Goal: Transaction & Acquisition: Purchase product/service

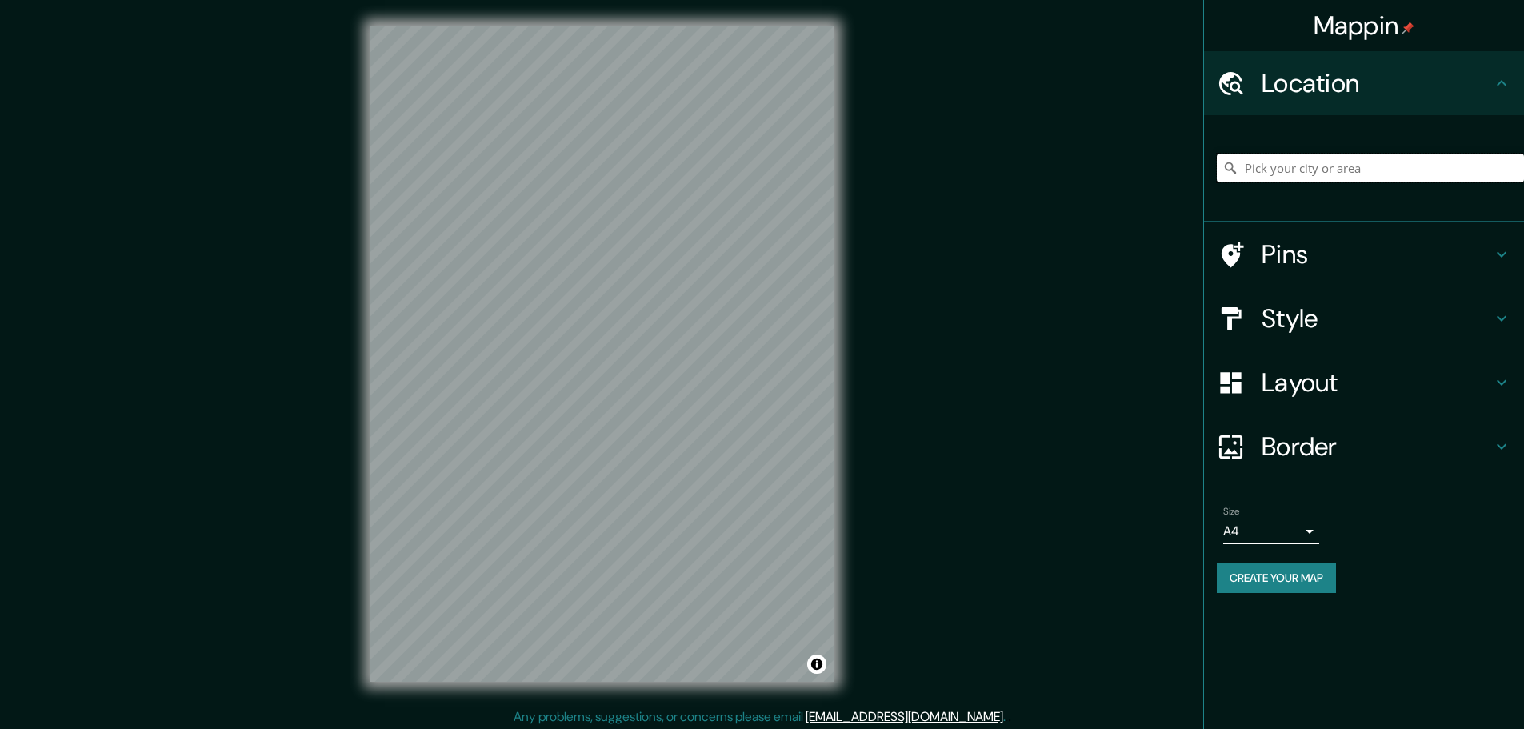
click at [1365, 174] on input "Pick your city or area" at bounding box center [1370, 168] width 307 height 29
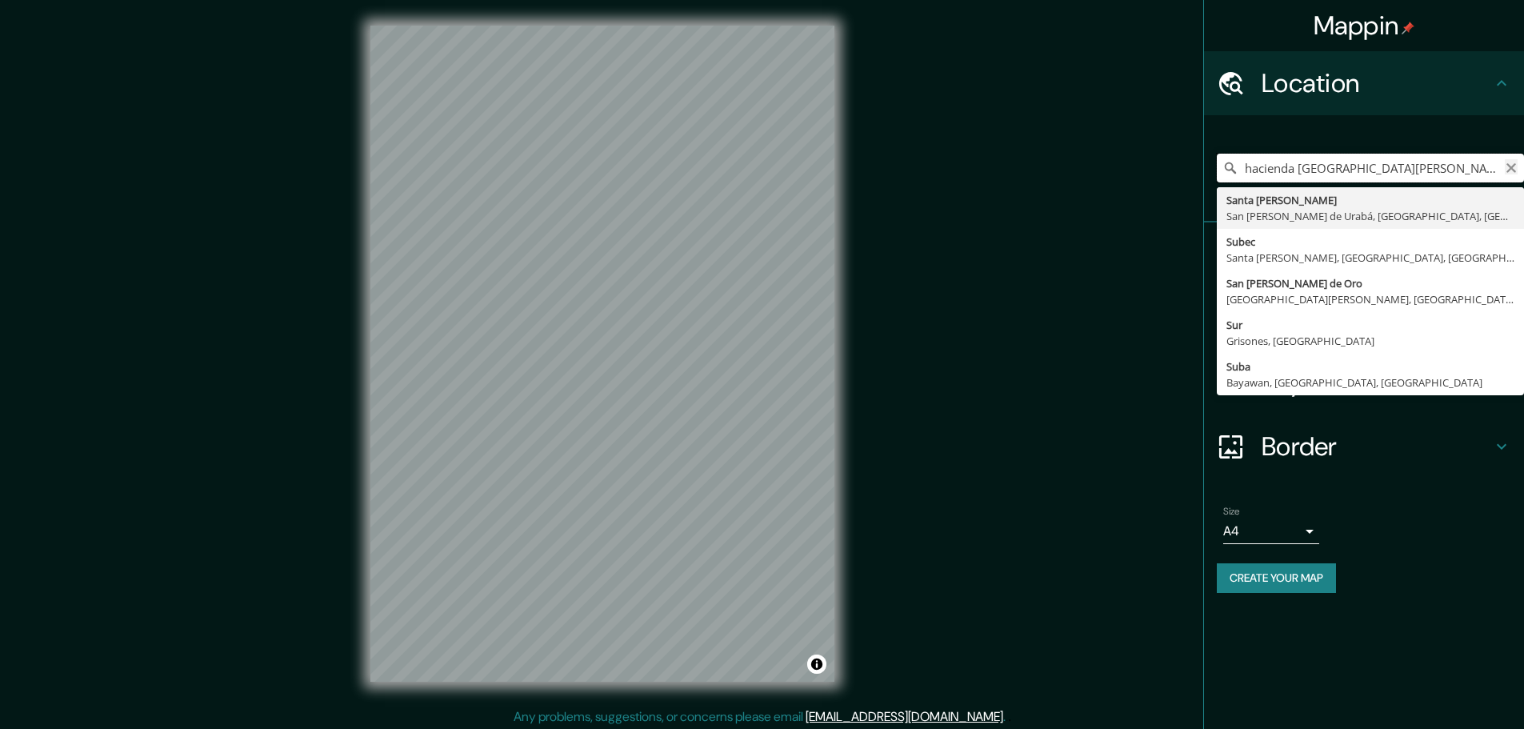
type input "hacienda [GEOGRAPHIC_DATA][PERSON_NAME] su"
click at [1507, 168] on icon "Clear" at bounding box center [1511, 168] width 13 height 13
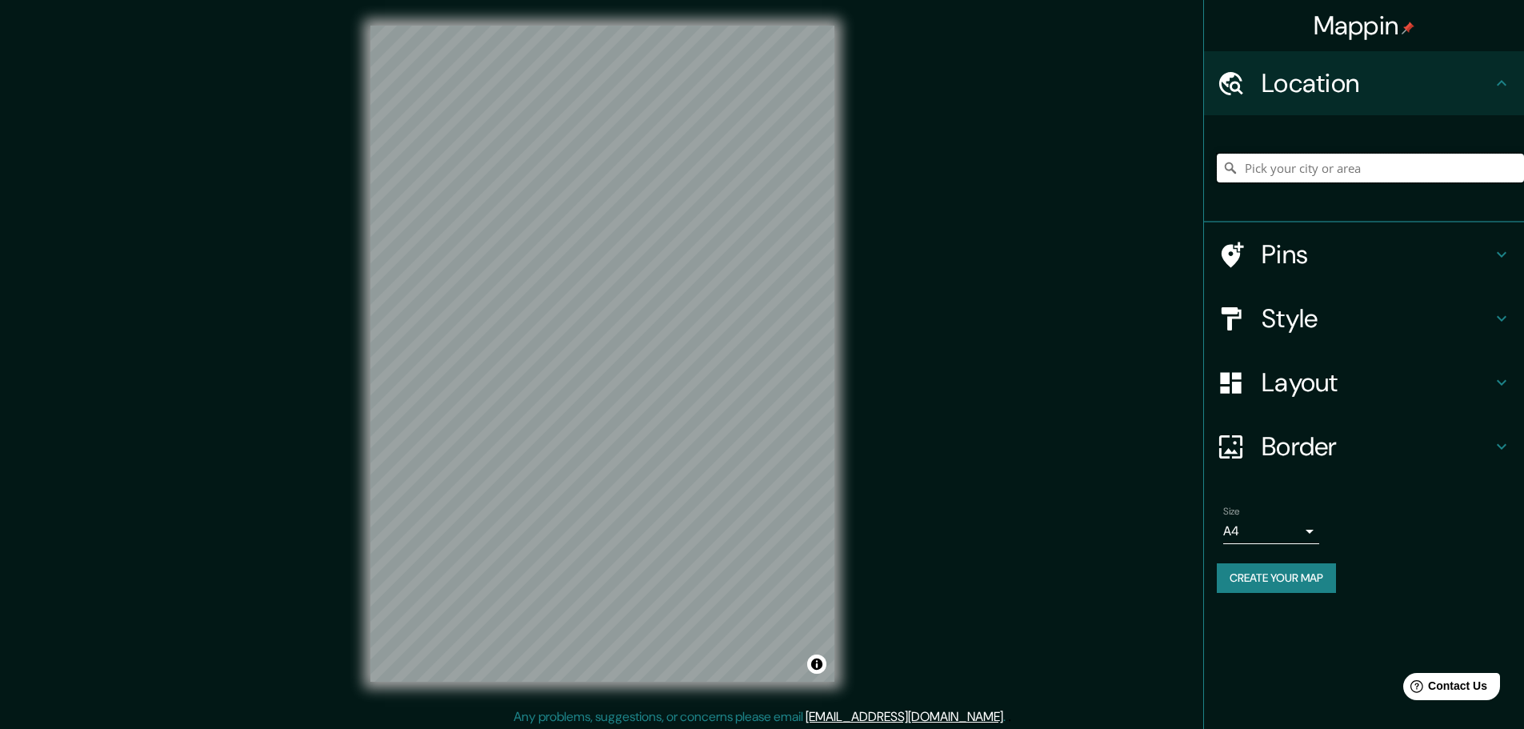
click at [1288, 170] on input "Pick your city or area" at bounding box center [1370, 168] width 307 height 29
type input "[GEOGRAPHIC_DATA], Departamento de [GEOGRAPHIC_DATA], [GEOGRAPHIC_DATA]"
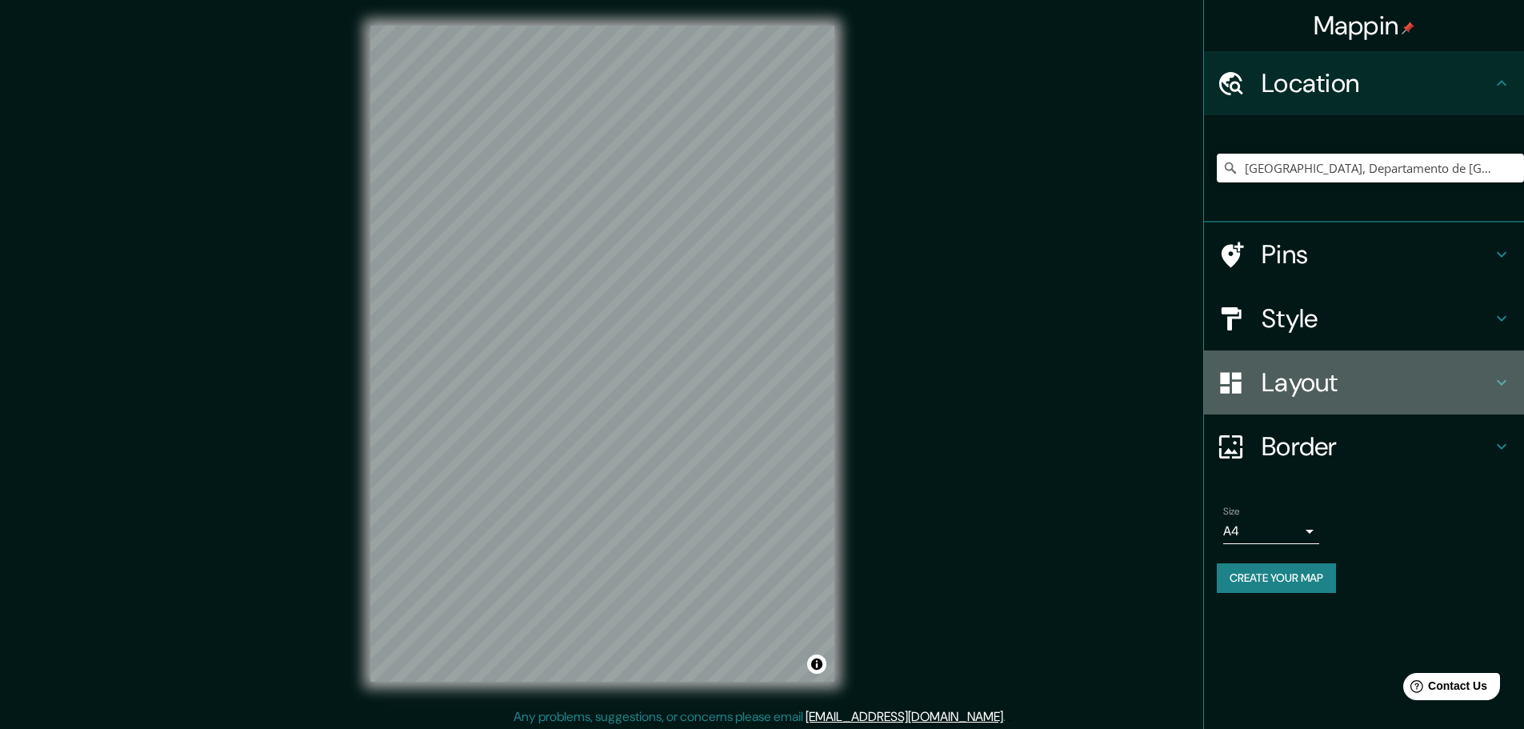
click at [1368, 378] on h4 "Layout" at bounding box center [1377, 382] width 230 height 32
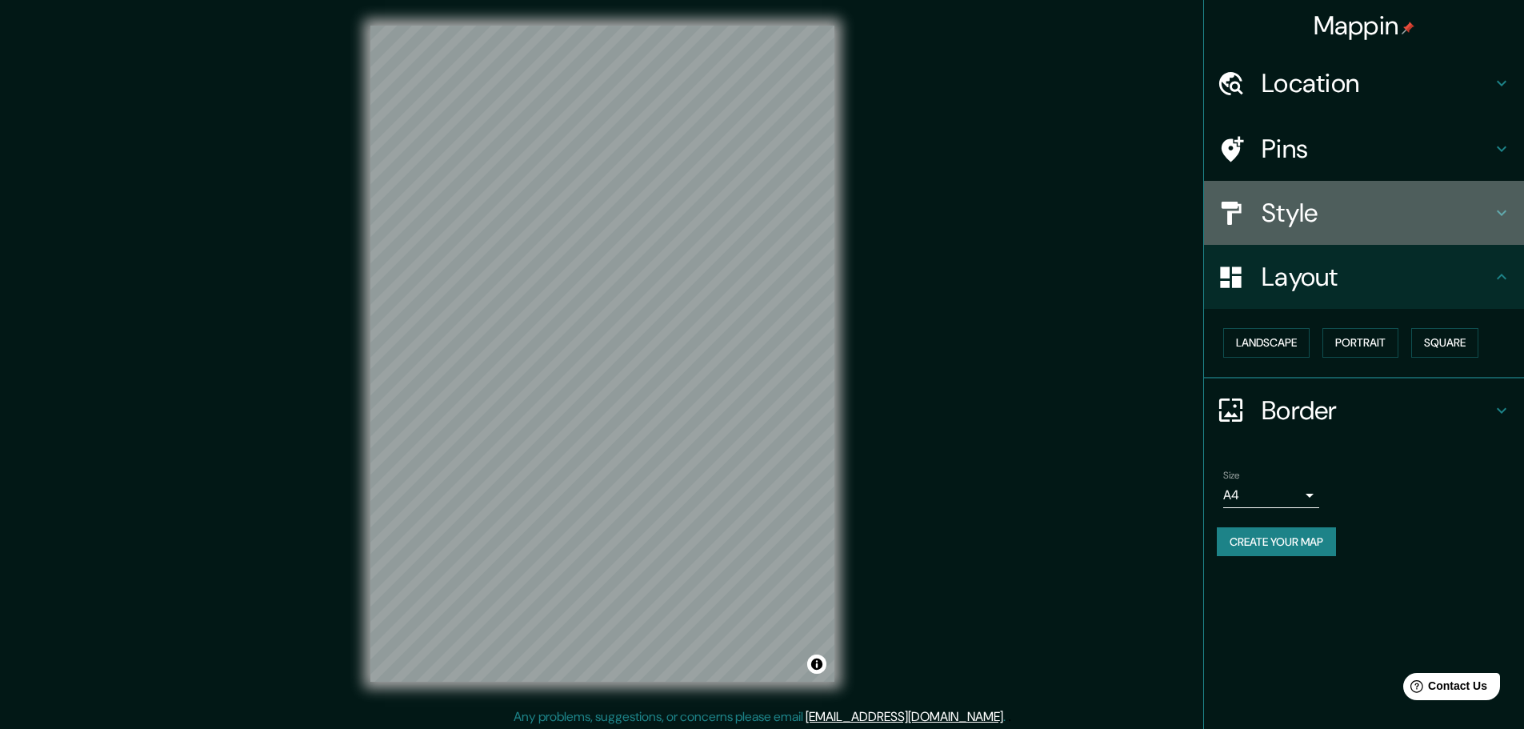
click at [1361, 211] on h4 "Style" at bounding box center [1377, 213] width 230 height 32
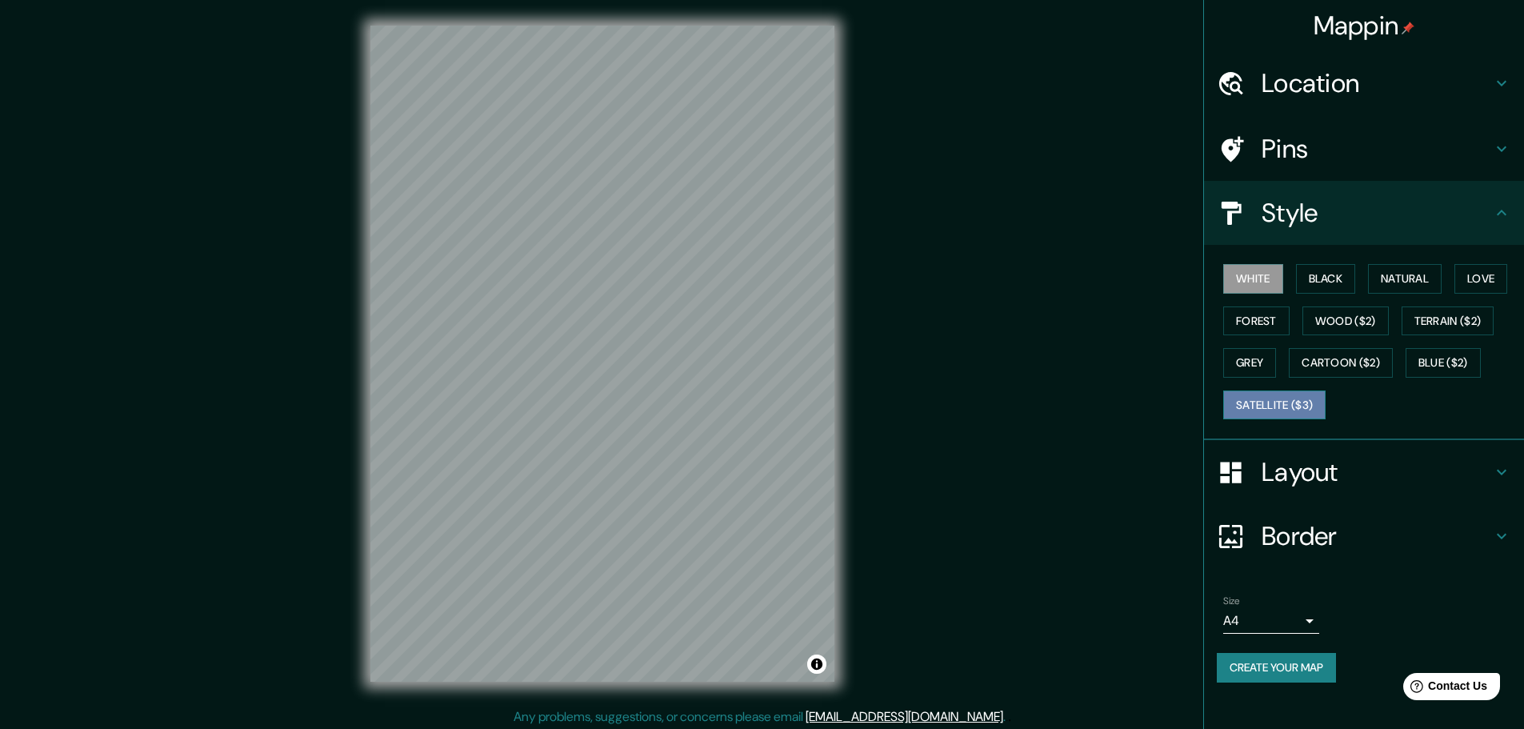
click at [1286, 407] on button "Satellite ($3)" at bounding box center [1275, 406] width 102 height 30
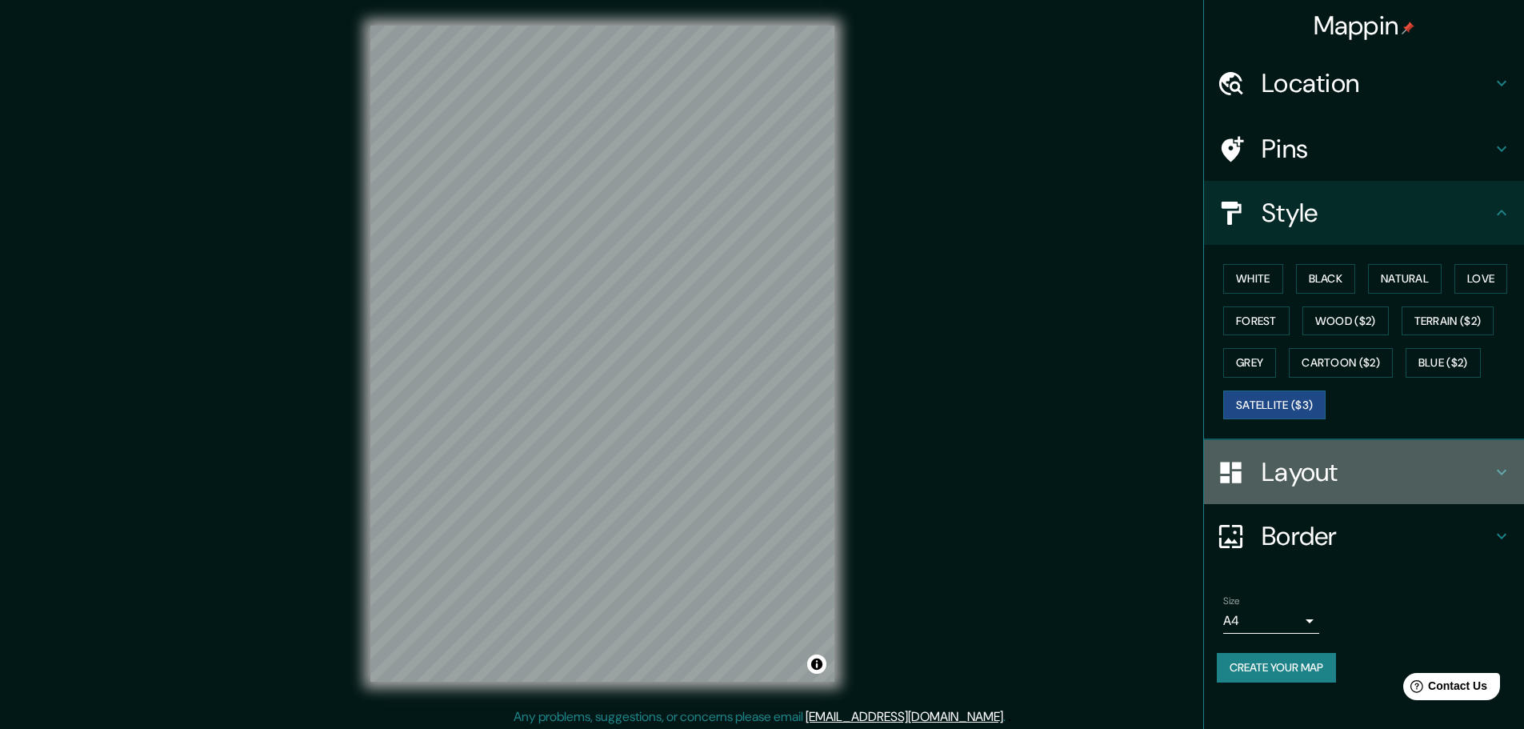
click at [1356, 462] on h4 "Layout" at bounding box center [1377, 472] width 230 height 32
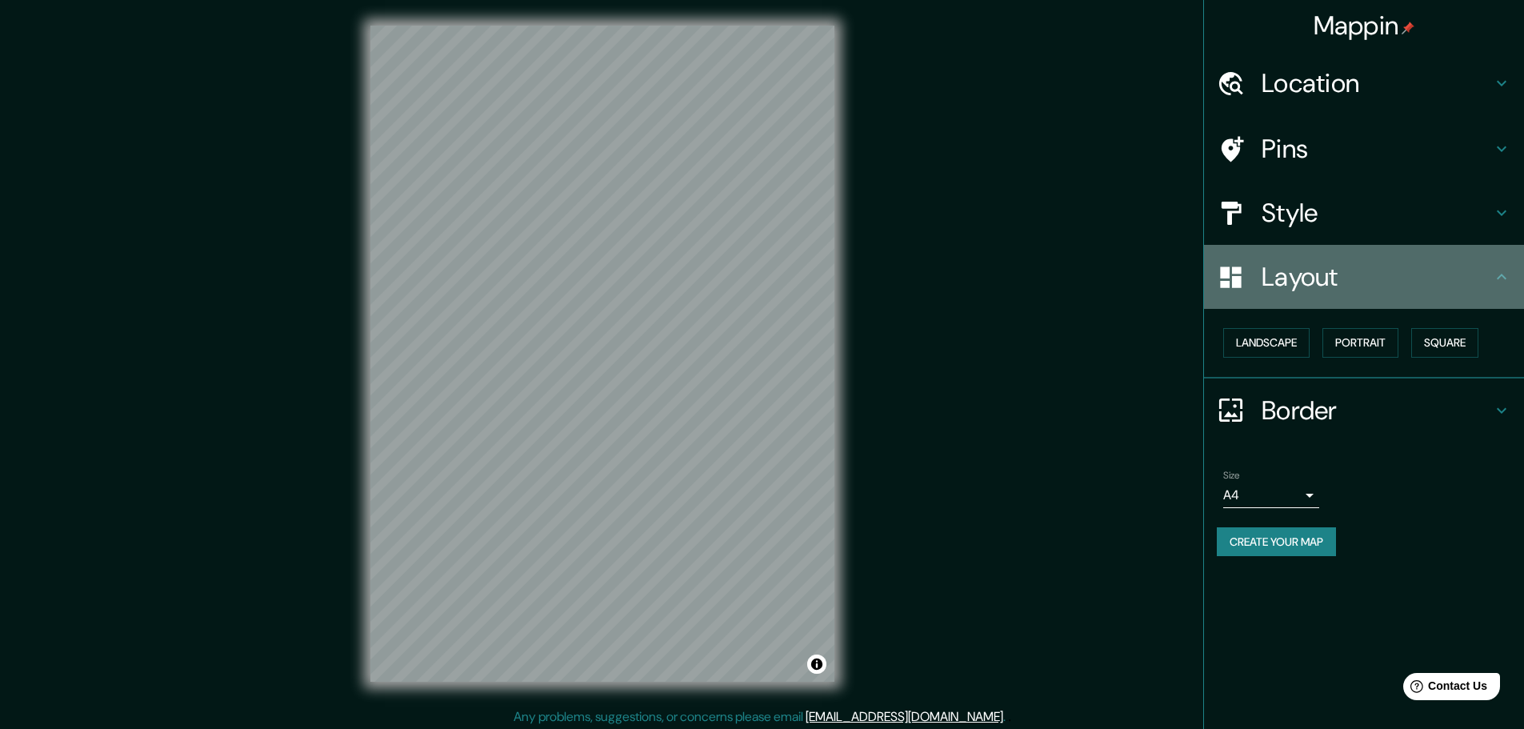
click at [1392, 261] on h4 "Layout" at bounding box center [1377, 277] width 230 height 32
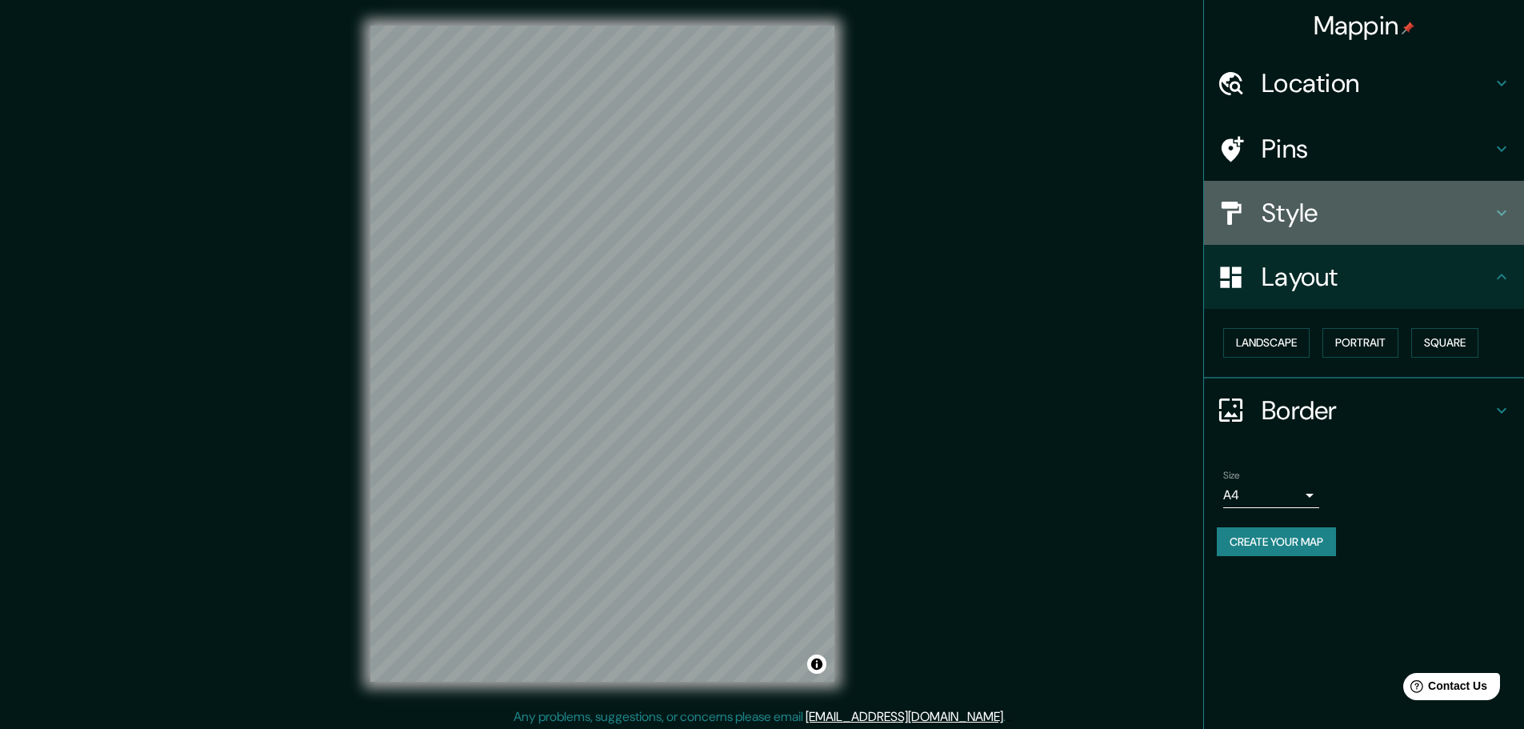
click at [1391, 206] on h4 "Style" at bounding box center [1377, 213] width 230 height 32
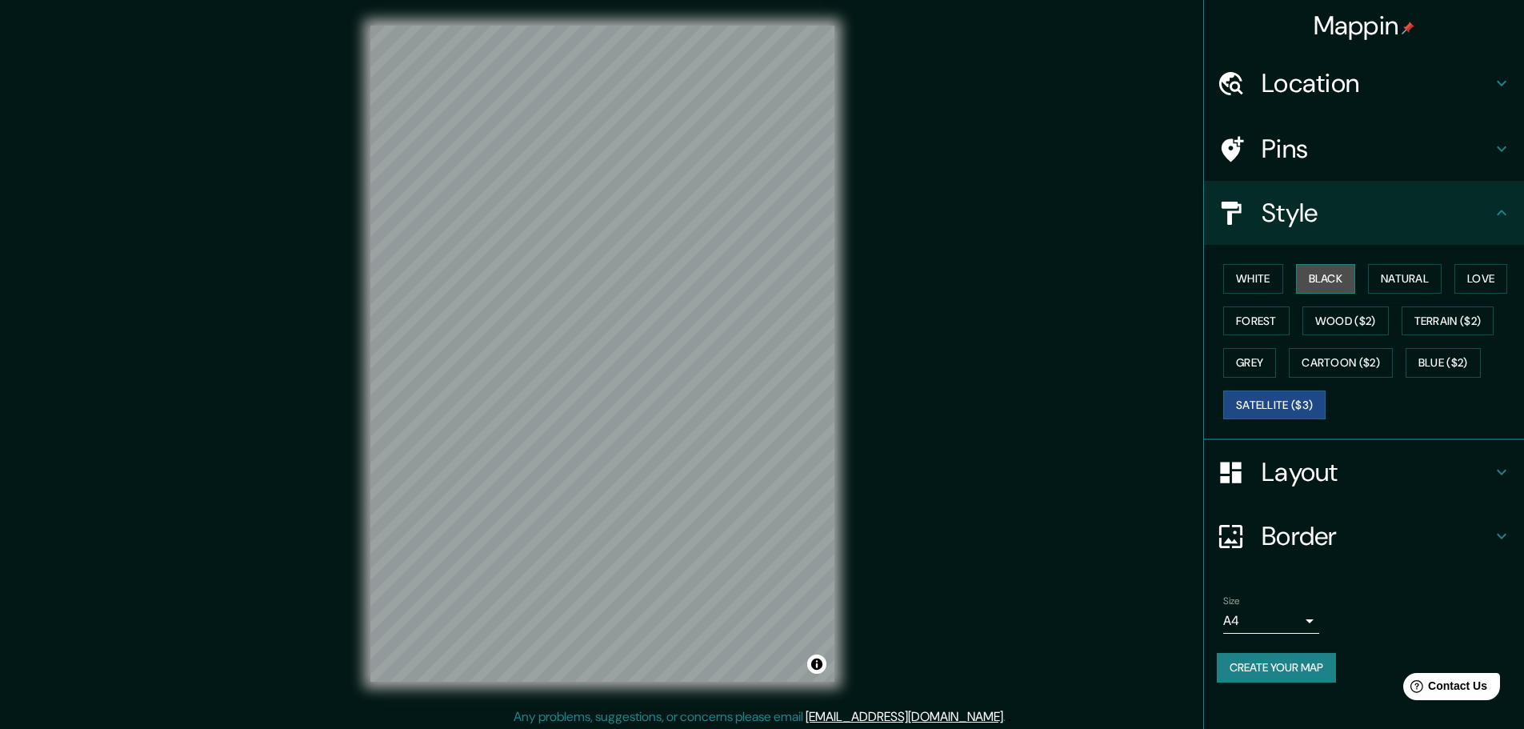
click at [1317, 278] on button "Black" at bounding box center [1326, 279] width 60 height 30
click at [1245, 282] on button "White" at bounding box center [1254, 279] width 60 height 30
click at [1394, 273] on button "Natural" at bounding box center [1405, 279] width 74 height 30
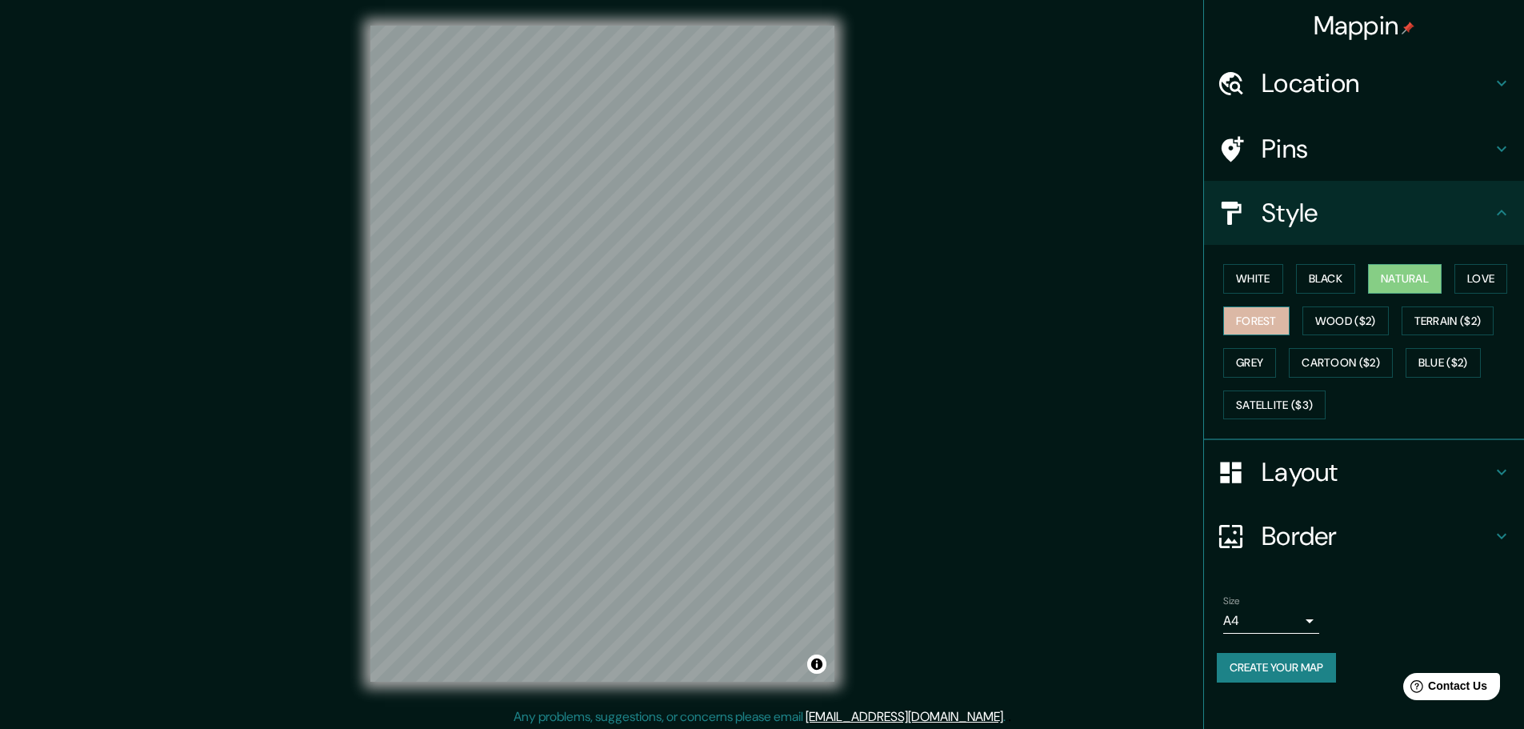
click at [1272, 326] on button "Forest" at bounding box center [1257, 321] width 66 height 30
click at [1332, 327] on button "Wood ($2)" at bounding box center [1346, 321] width 86 height 30
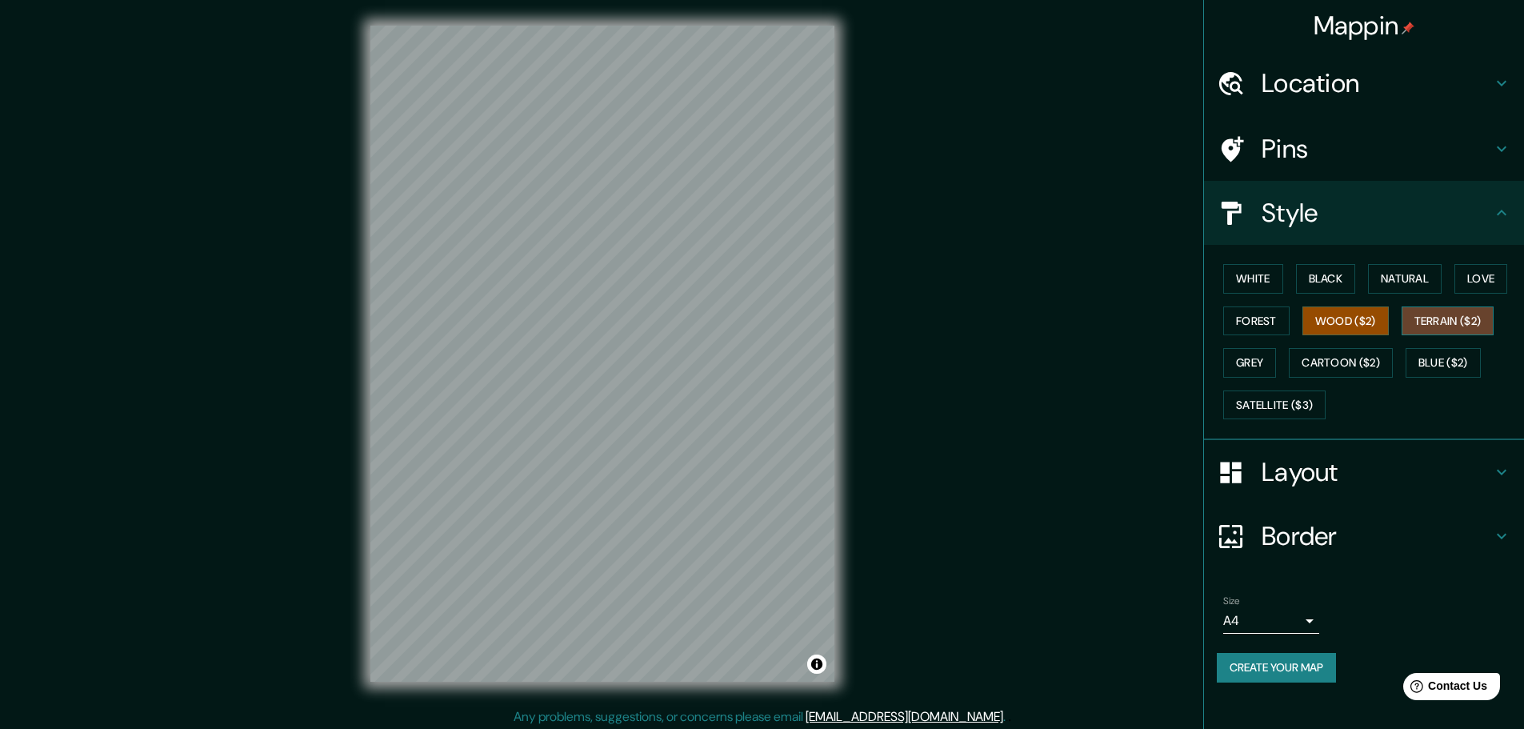
click at [1471, 317] on button "Terrain ($2)" at bounding box center [1448, 321] width 93 height 30
click at [1265, 365] on button "Grey" at bounding box center [1250, 363] width 53 height 30
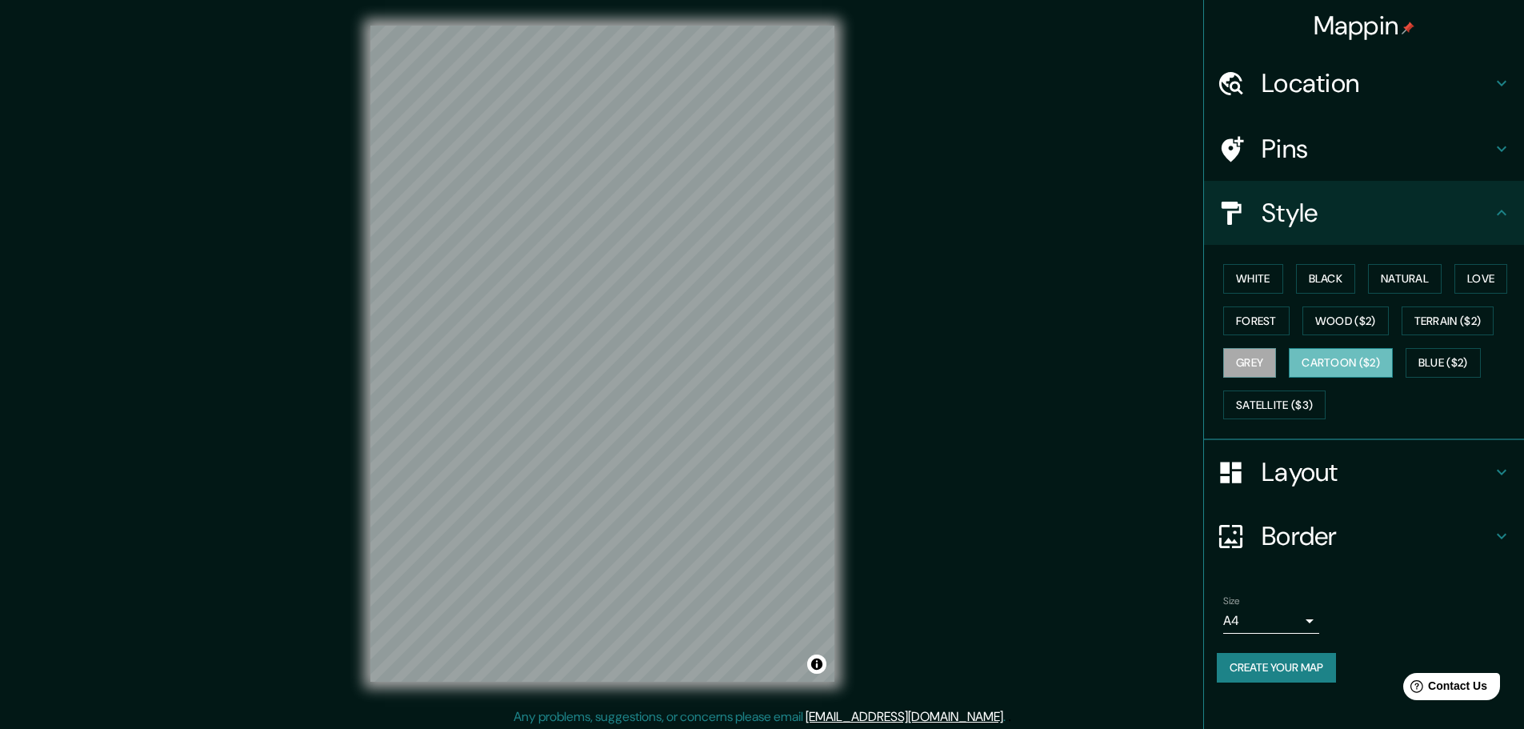
click at [1330, 372] on button "Cartoon ($2)" at bounding box center [1341, 363] width 104 height 30
click at [1475, 357] on button "Blue ($2)" at bounding box center [1443, 363] width 75 height 30
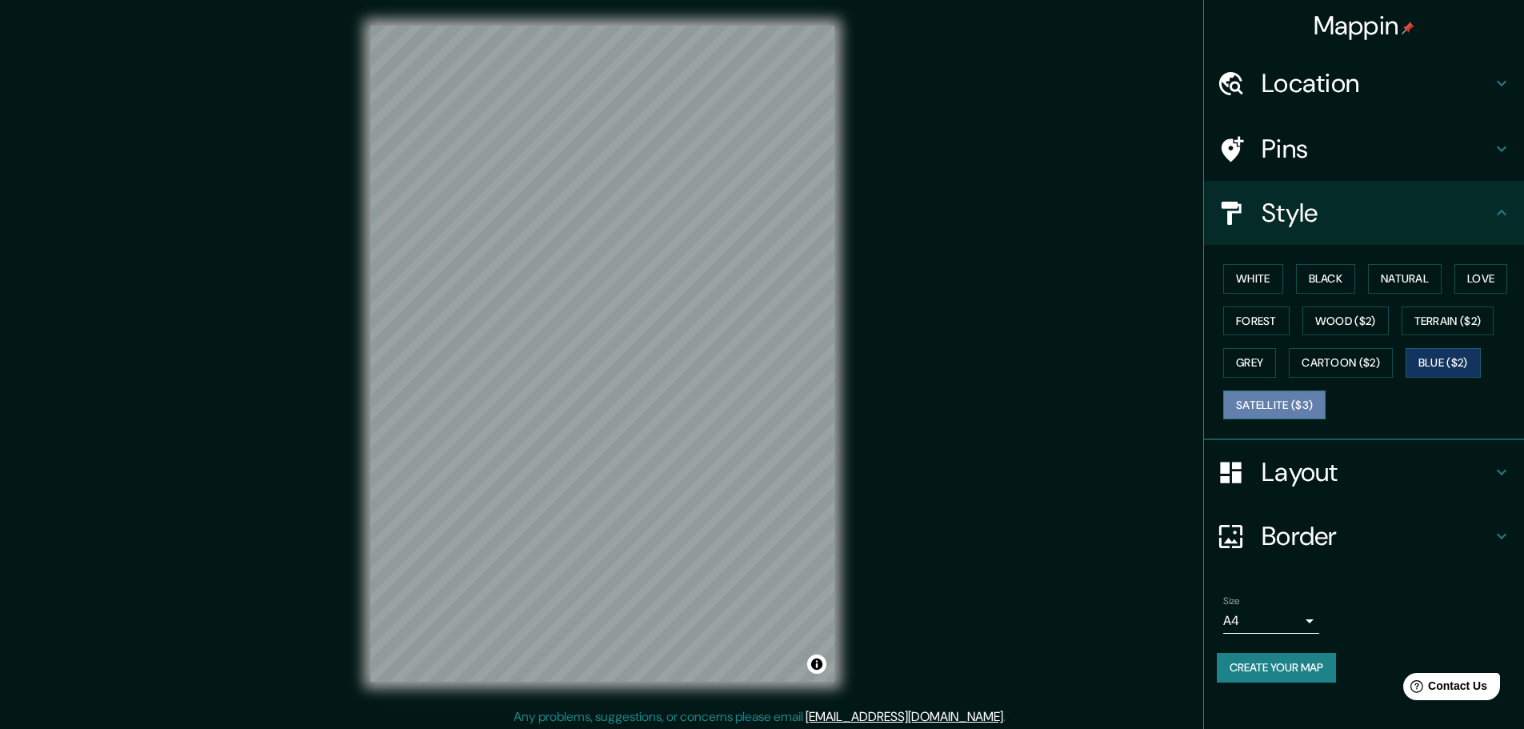
click at [1271, 395] on button "Satellite ($3)" at bounding box center [1275, 406] width 102 height 30
click at [1257, 370] on button "Grey" at bounding box center [1250, 363] width 53 height 30
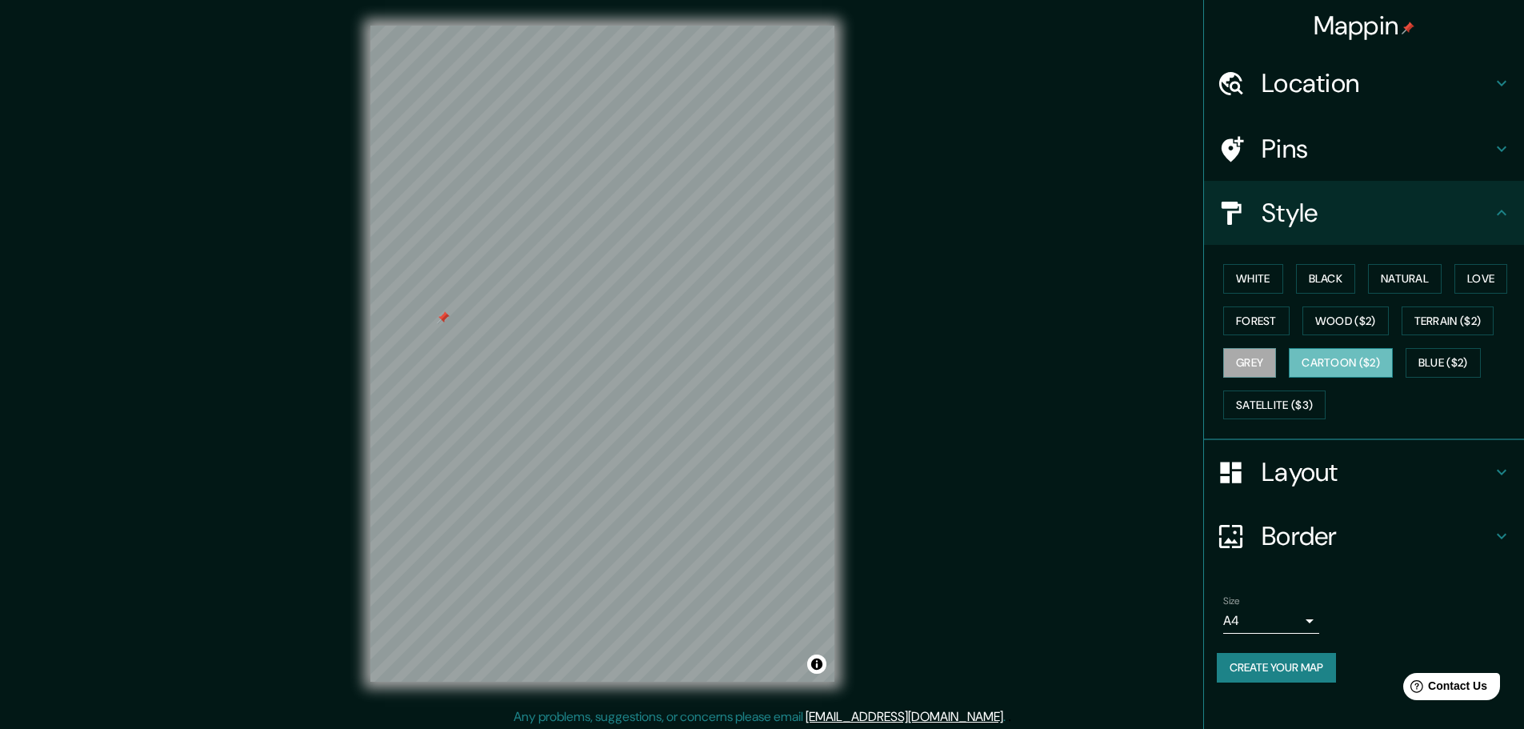
click at [1344, 354] on button "Cartoon ($2)" at bounding box center [1341, 363] width 104 height 30
click at [1444, 363] on button "Blue ($2)" at bounding box center [1443, 363] width 75 height 30
click at [1313, 276] on button "Black" at bounding box center [1326, 279] width 60 height 30
click at [1274, 276] on button "White" at bounding box center [1254, 279] width 60 height 30
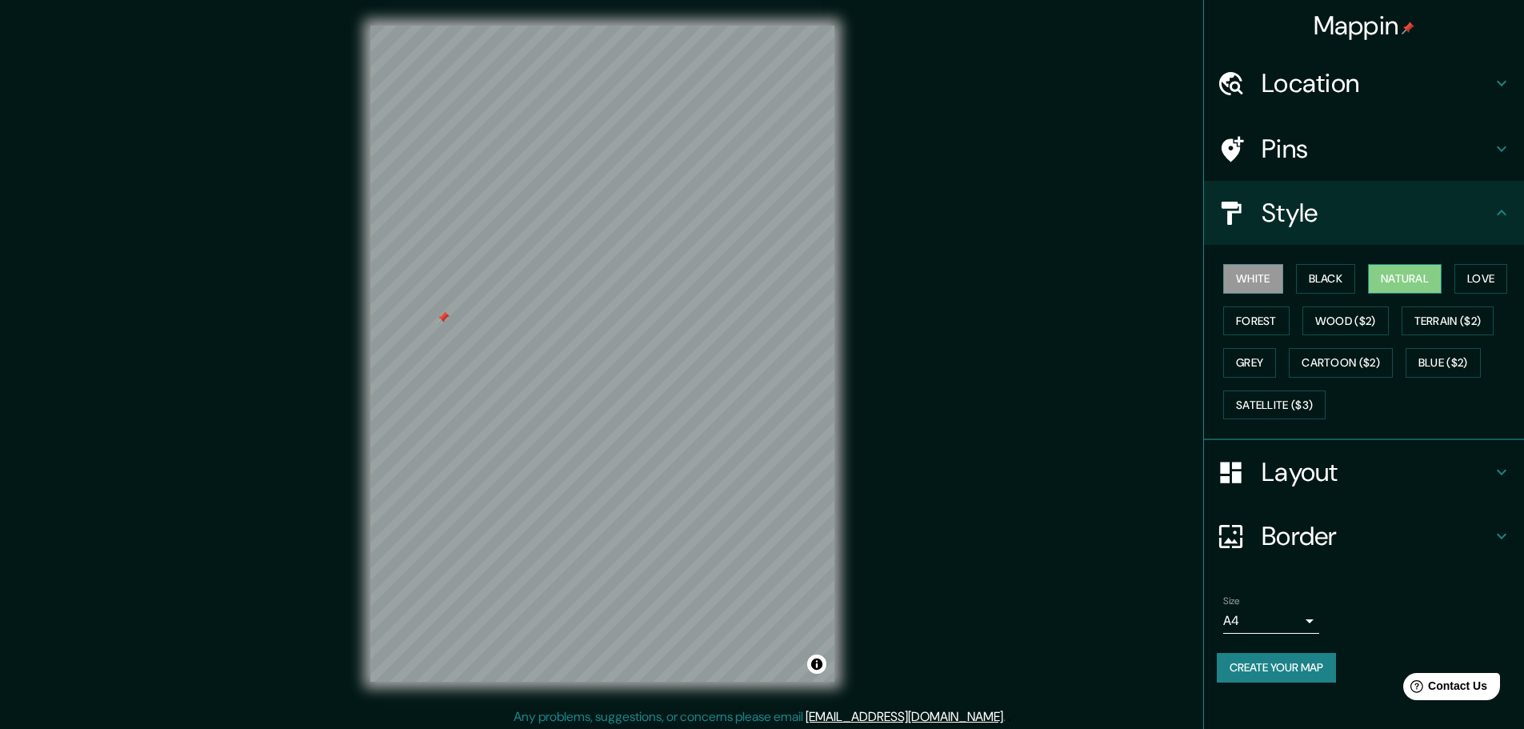
click at [1405, 278] on button "Natural" at bounding box center [1405, 279] width 74 height 30
click at [1489, 280] on button "Love" at bounding box center [1481, 279] width 53 height 30
click at [1282, 321] on button "Forest" at bounding box center [1257, 321] width 66 height 30
click at [1344, 326] on button "Wood ($2)" at bounding box center [1346, 321] width 86 height 30
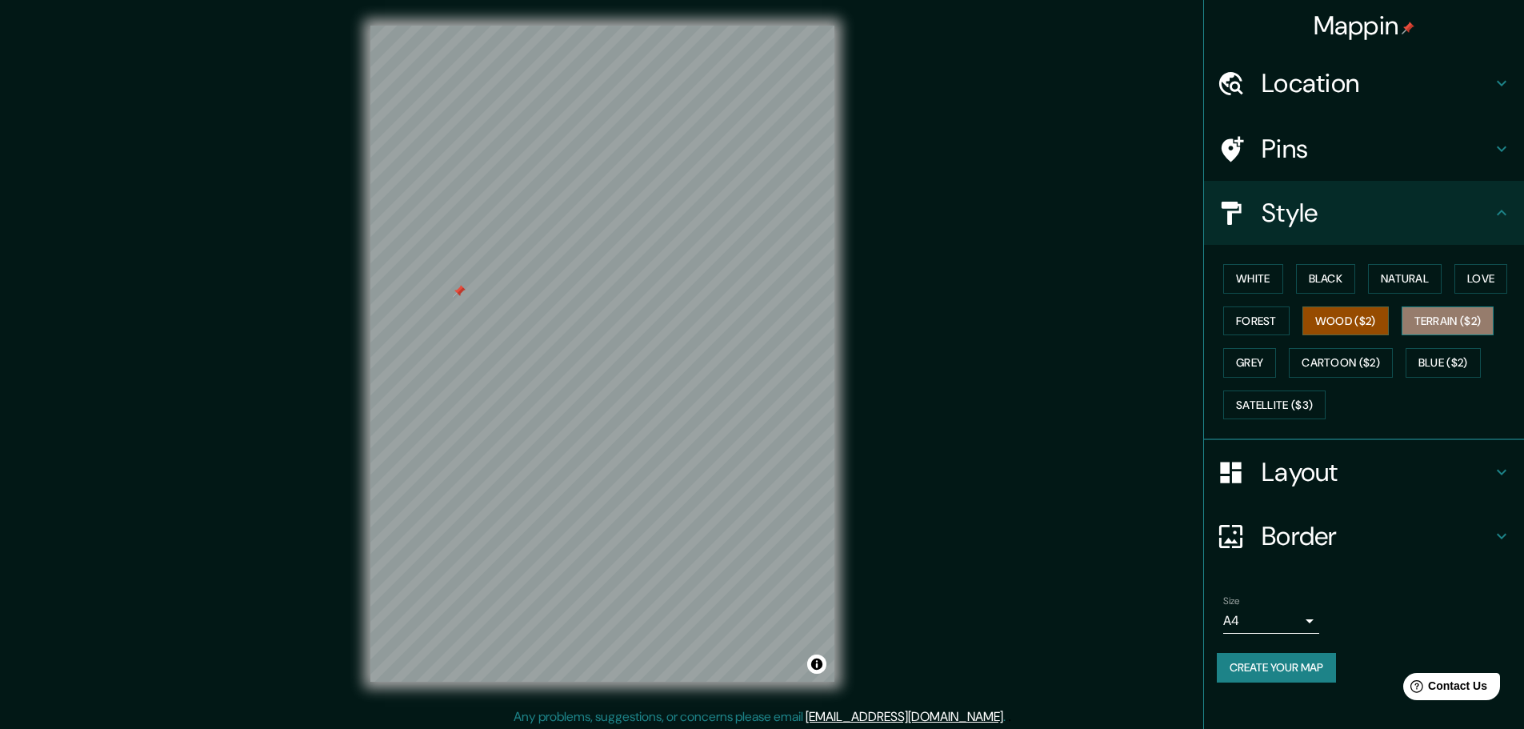
click at [1433, 326] on button "Terrain ($2)" at bounding box center [1448, 321] width 93 height 30
click at [1251, 369] on button "Grey" at bounding box center [1250, 363] width 53 height 30
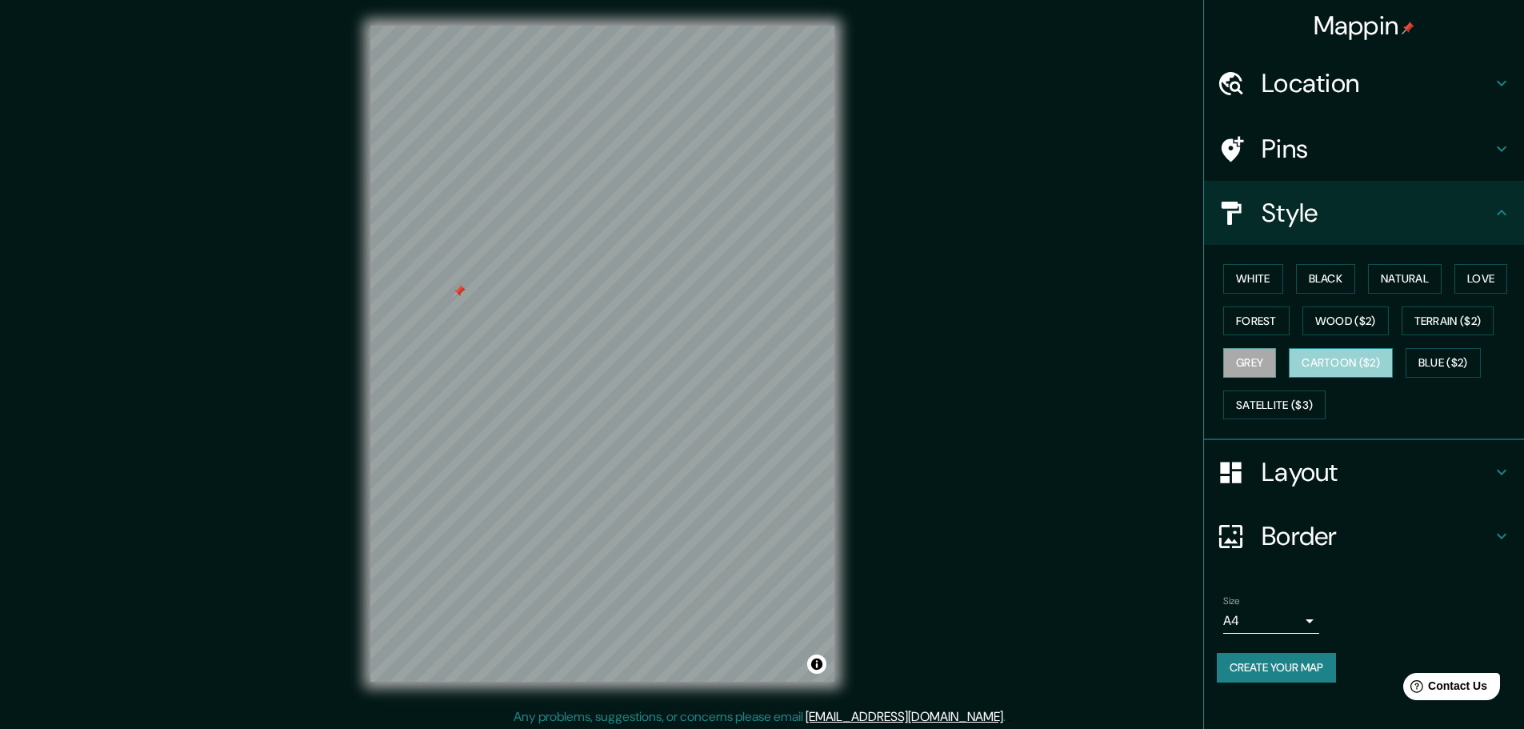
click at [1356, 366] on button "Cartoon ($2)" at bounding box center [1341, 363] width 104 height 30
click at [1478, 364] on button "Blue ($2)" at bounding box center [1443, 363] width 75 height 30
click at [1289, 521] on h4 "Border" at bounding box center [1377, 536] width 230 height 32
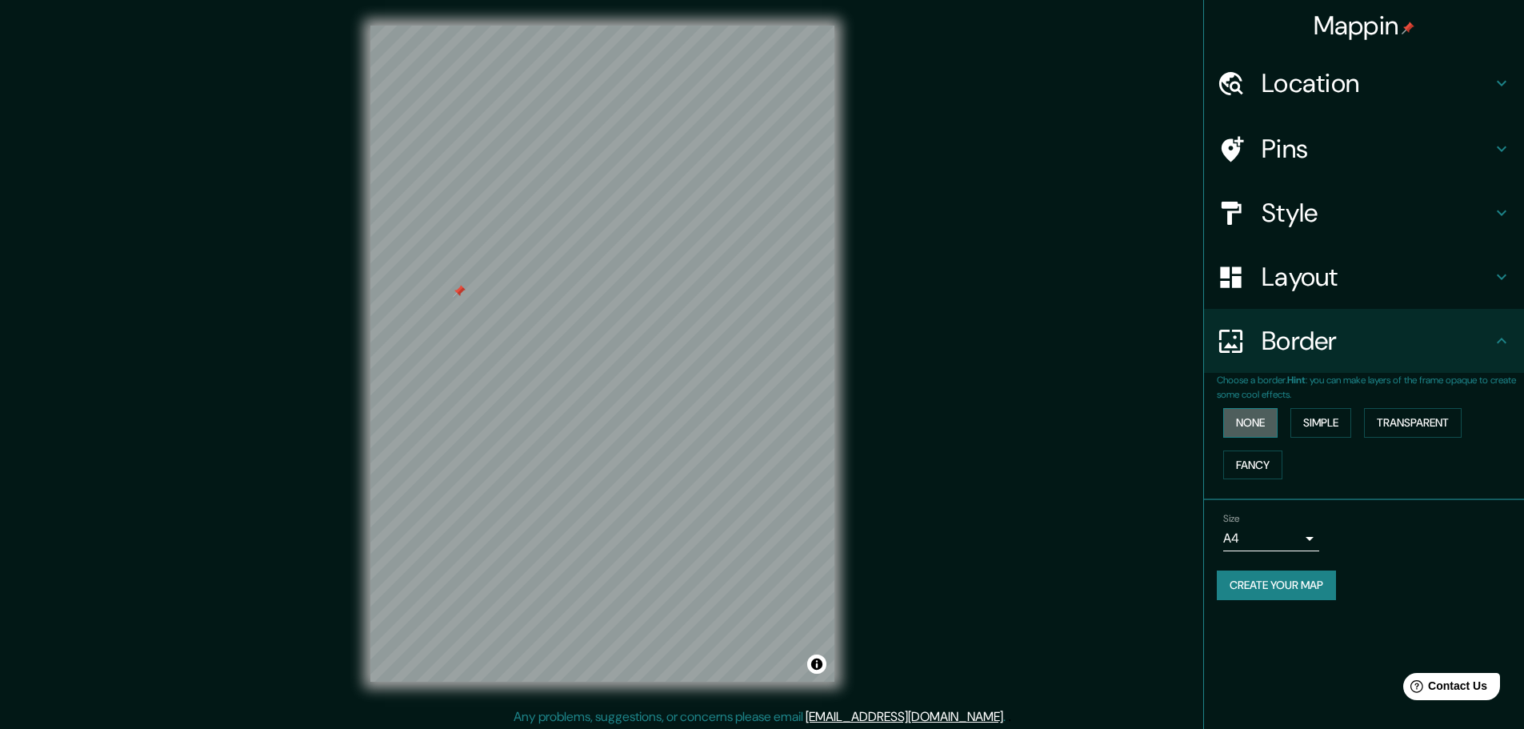
click at [1245, 423] on button "None" at bounding box center [1251, 423] width 54 height 30
click at [1363, 421] on div "None Simple Transparent Fancy" at bounding box center [1370, 444] width 307 height 84
click at [1339, 423] on button "Simple" at bounding box center [1321, 423] width 61 height 30
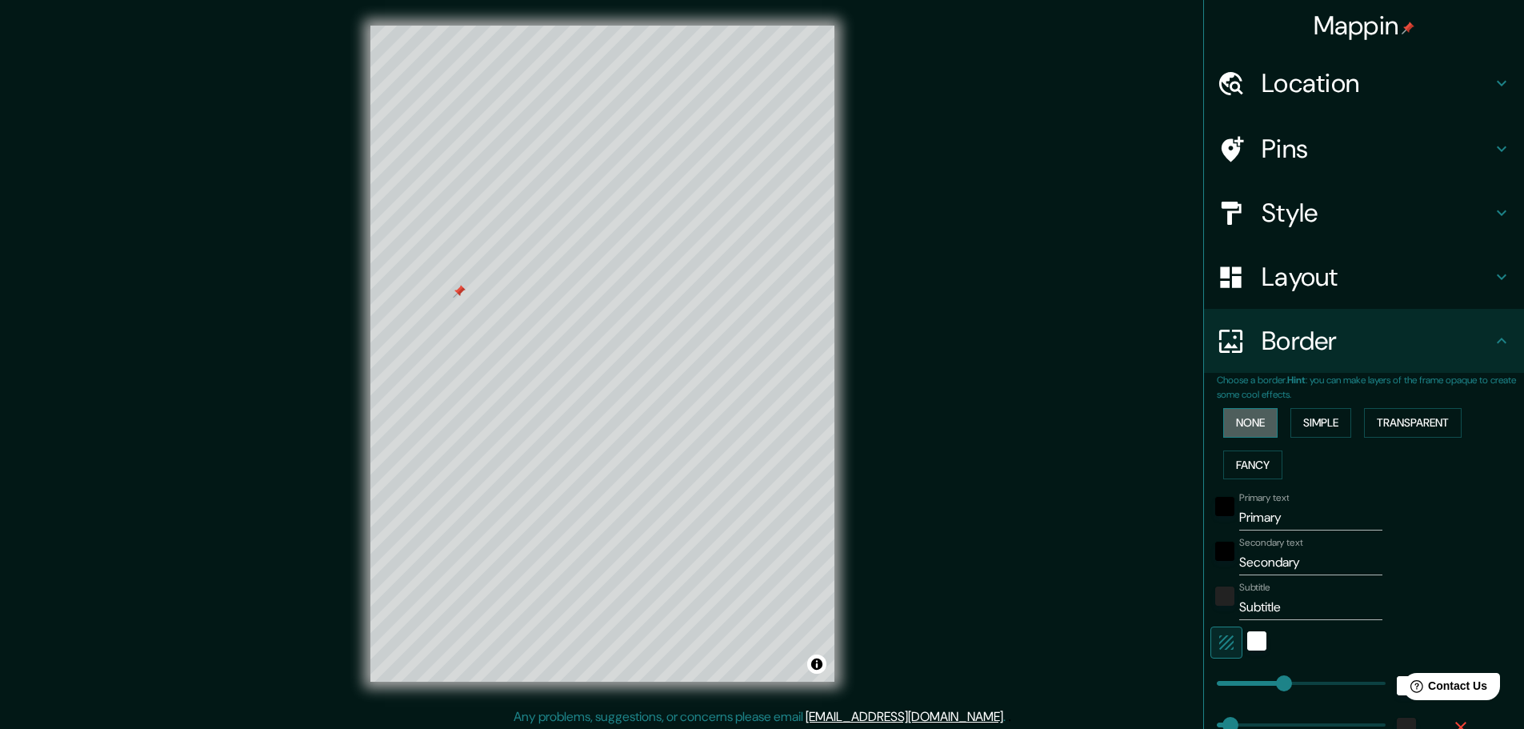
click at [1231, 428] on button "None" at bounding box center [1251, 423] width 54 height 30
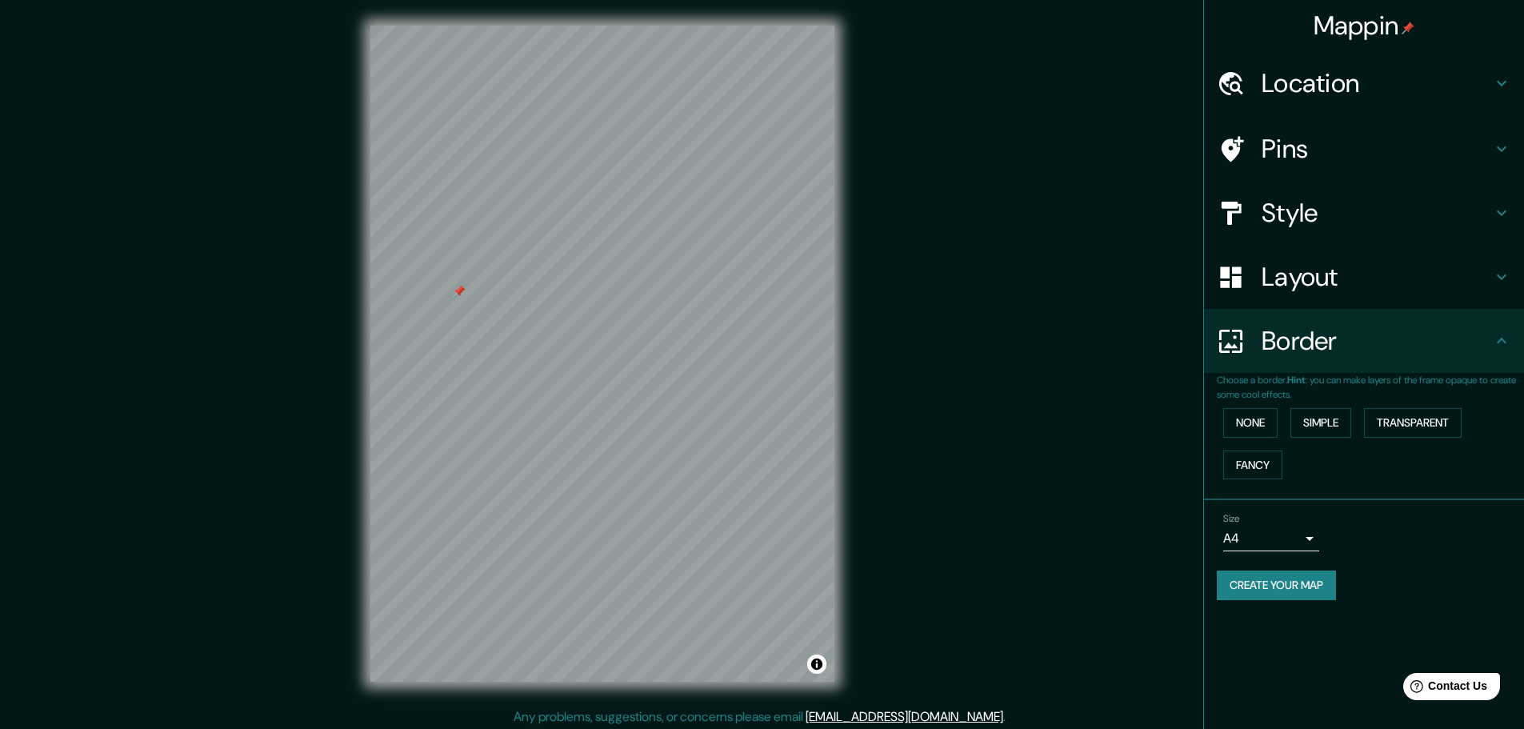
click at [1382, 268] on h4 "Layout" at bounding box center [1377, 277] width 230 height 32
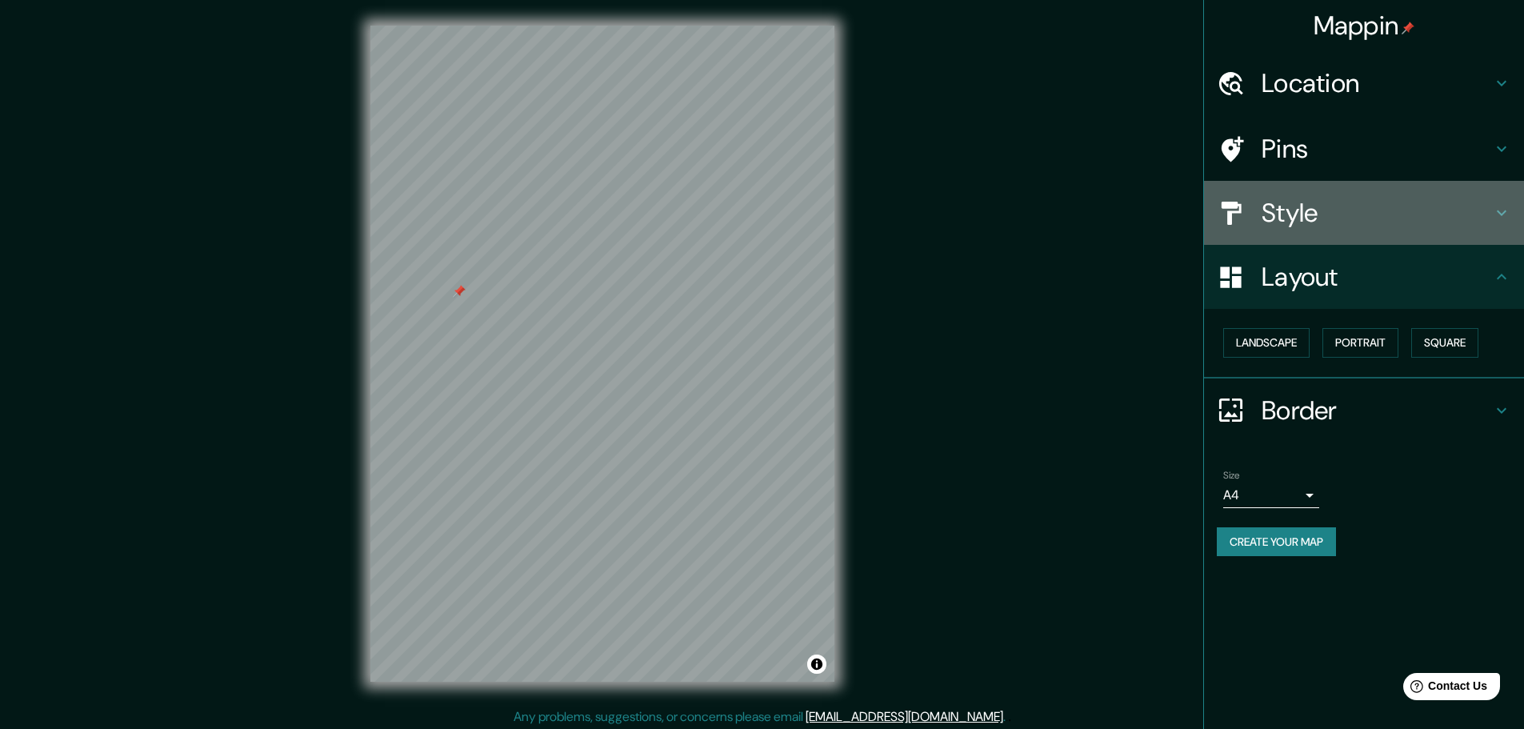
click at [1401, 211] on h4 "Style" at bounding box center [1377, 213] width 230 height 32
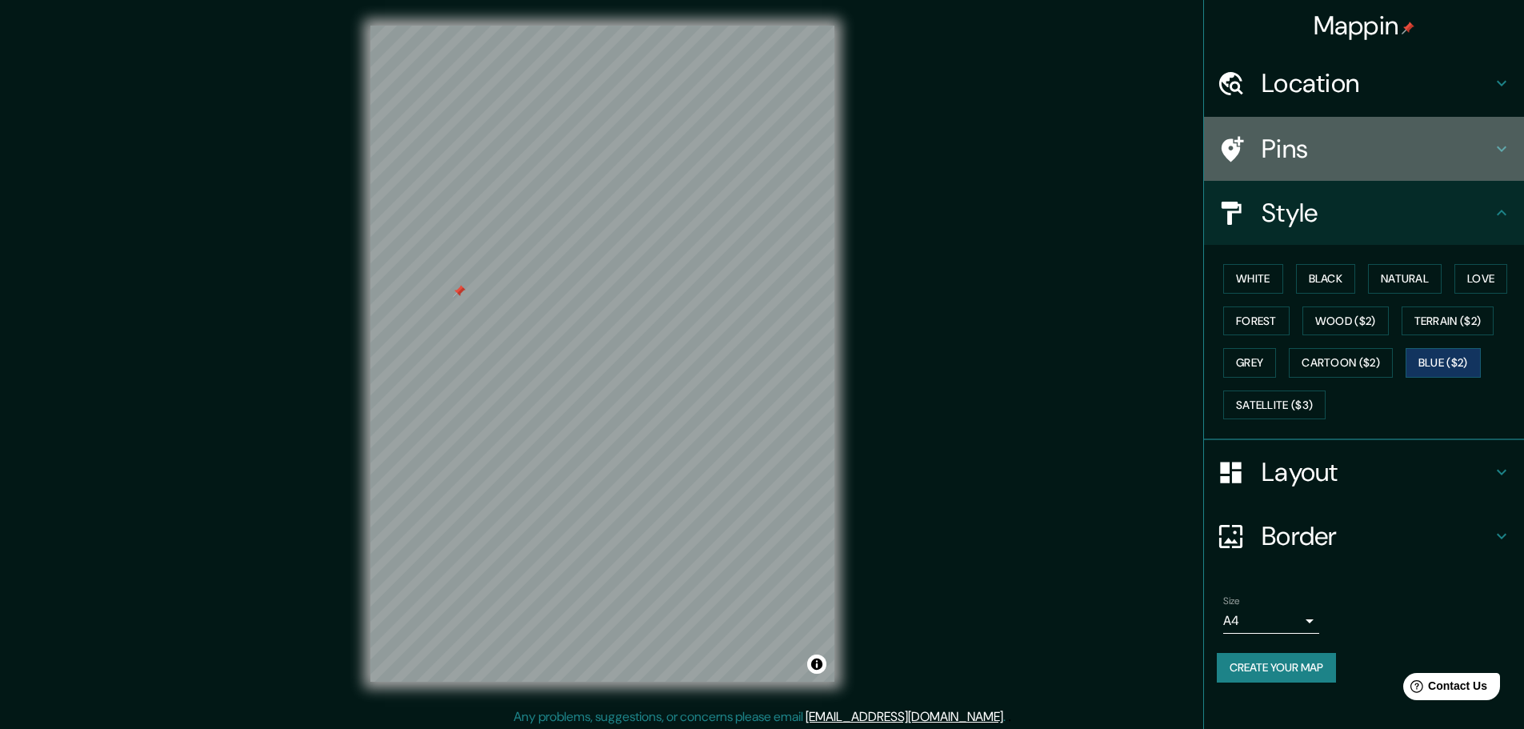
click at [1410, 149] on h4 "Pins" at bounding box center [1377, 149] width 230 height 32
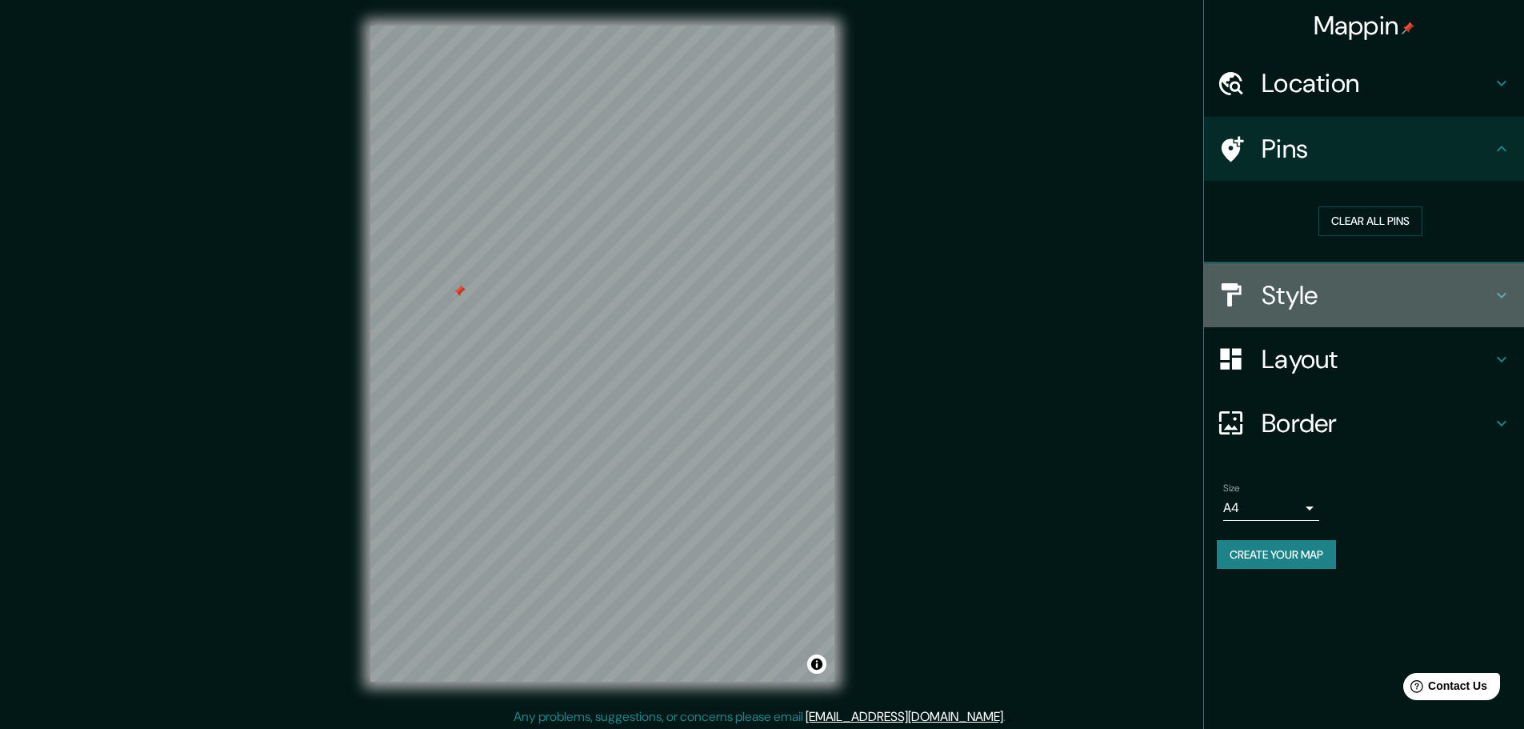
click at [1381, 306] on h4 "Style" at bounding box center [1377, 295] width 230 height 32
